Goal: Check status: Check status

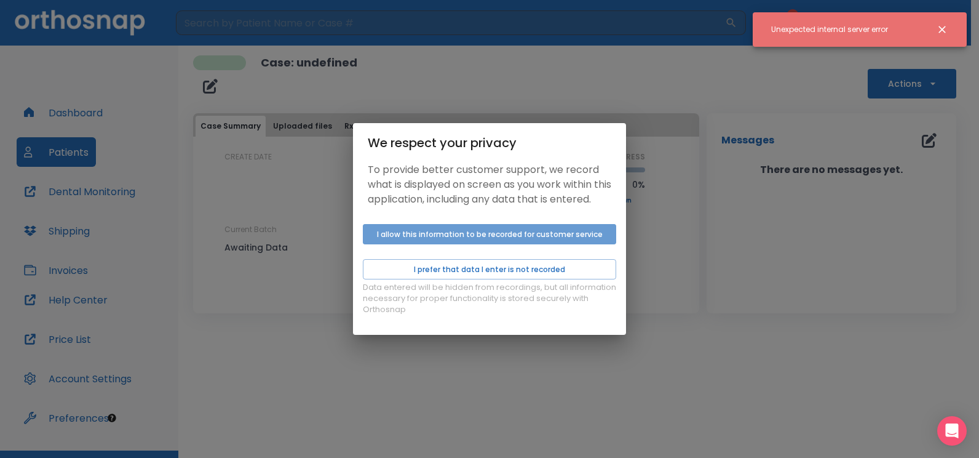
click at [533, 241] on button "I allow this information to be recorded for customer service" at bounding box center [489, 234] width 253 height 20
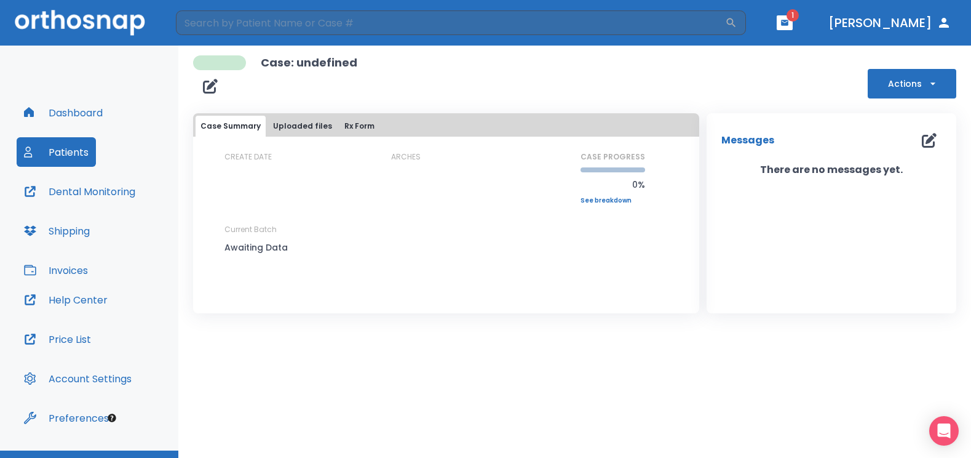
click at [799, 19] on span "1" at bounding box center [793, 15] width 12 height 12
click at [799, 12] on span "1" at bounding box center [793, 15] width 12 height 12
click at [789, 23] on icon "button" at bounding box center [784, 22] width 9 height 9
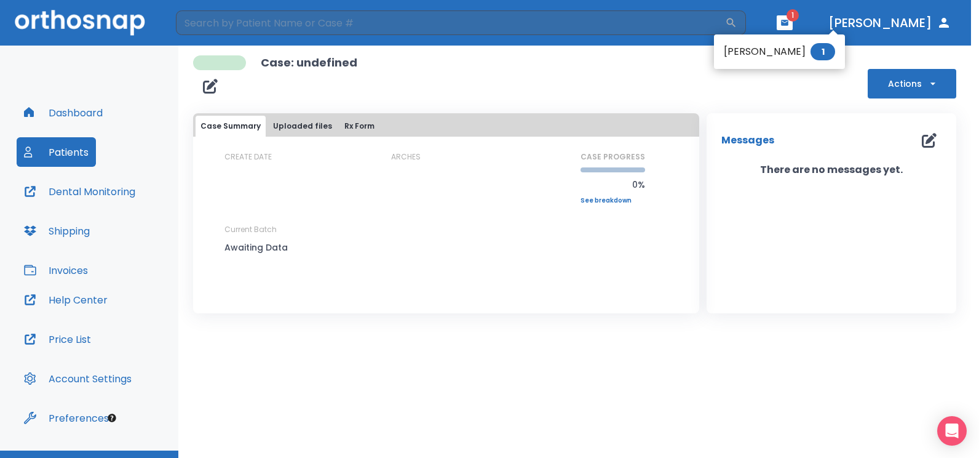
click at [774, 51] on li "Cindy Shull 1" at bounding box center [779, 51] width 131 height 25
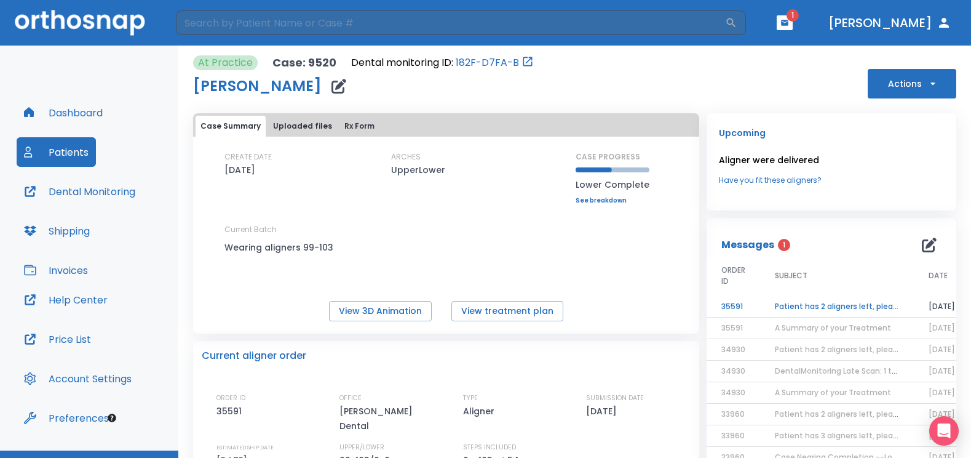
click at [801, 304] on td "Patient has 2 aligners left, please order next set!" at bounding box center [837, 307] width 154 height 22
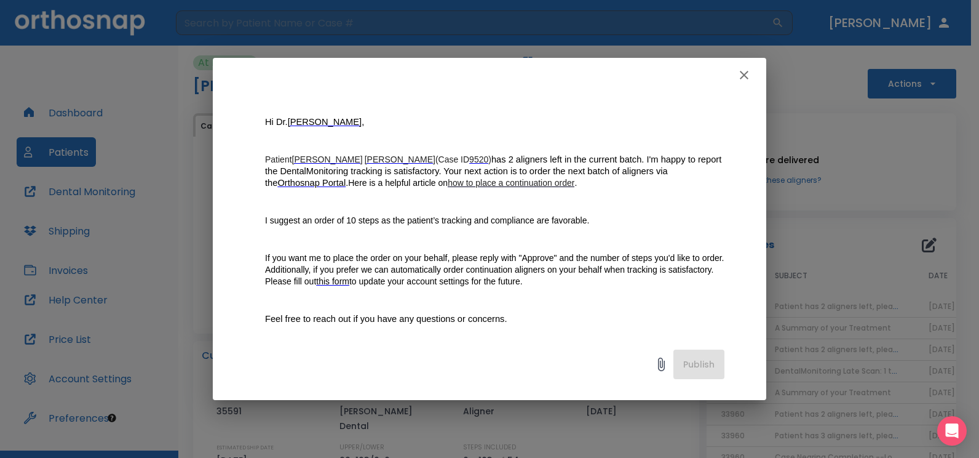
scroll to position [46, 0]
